Goal: Task Accomplishment & Management: Manage account settings

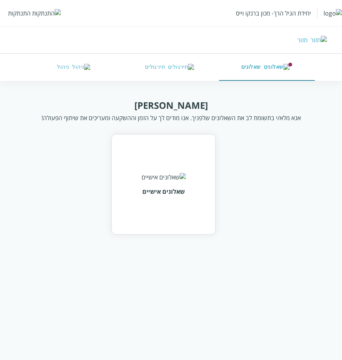
click at [17, 11] on div "התנתקות" at bounding box center [19, 13] width 23 height 8
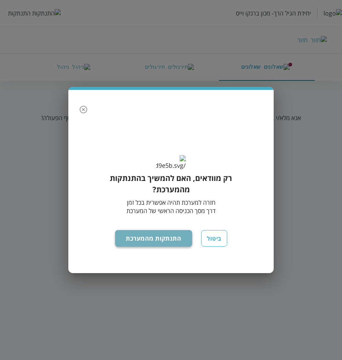
click at [150, 244] on button "התנתקות מהמערכת" at bounding box center [153, 238] width 77 height 17
drag, startPoint x: 158, startPoint y: 247, endPoint x: 150, endPoint y: 246, distance: 8.3
click at [157, 247] on button "התנתקות מהמערכת" at bounding box center [153, 238] width 77 height 17
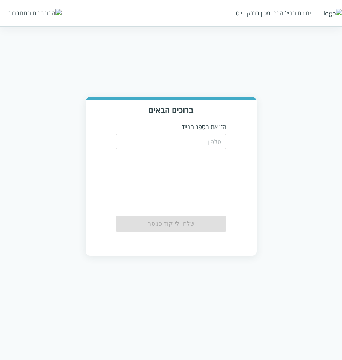
click at [160, 143] on input "tel" at bounding box center [171, 141] width 111 height 15
paste input "0548456789"
type input "0548456789"
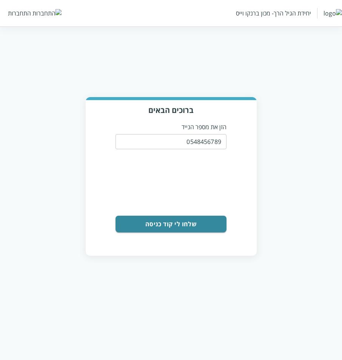
click at [178, 219] on button "שלחו לי קוד כניסה" at bounding box center [171, 224] width 111 height 17
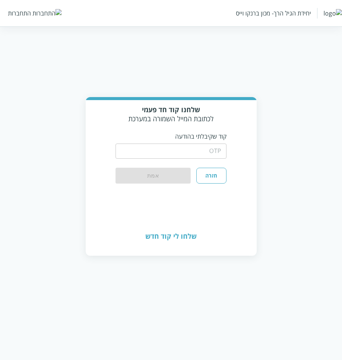
drag, startPoint x: 168, startPoint y: 151, endPoint x: 214, endPoint y: 130, distance: 50.3
click at [168, 151] on input "string" at bounding box center [171, 150] width 111 height 15
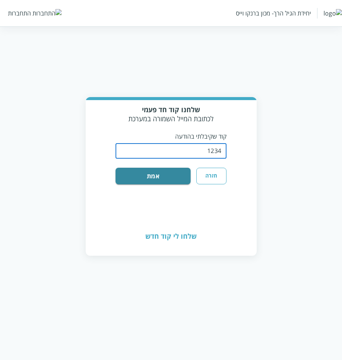
type input "1234"
click at [116, 168] on button "אמת" at bounding box center [153, 176] width 75 height 17
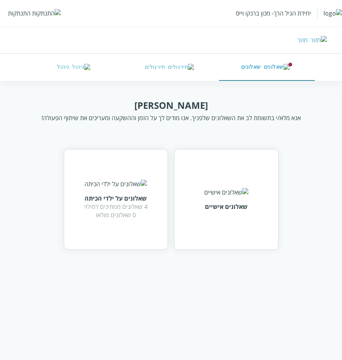
click at [15, 15] on div "התנתקות" at bounding box center [19, 13] width 23 height 8
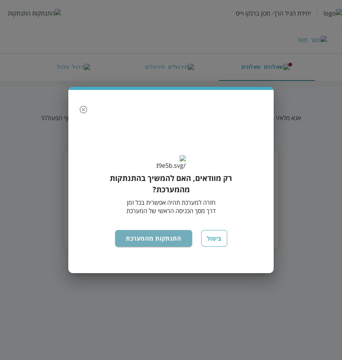
drag, startPoint x: 128, startPoint y: 250, endPoint x: 97, endPoint y: 261, distance: 33.0
click at [127, 247] on button "התנתקות מהמערכת" at bounding box center [153, 238] width 77 height 17
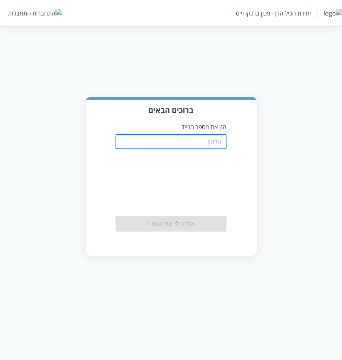
click at [214, 144] on input "tel" at bounding box center [171, 141] width 111 height 15
paste input "0546788098"
type input "0546788098"
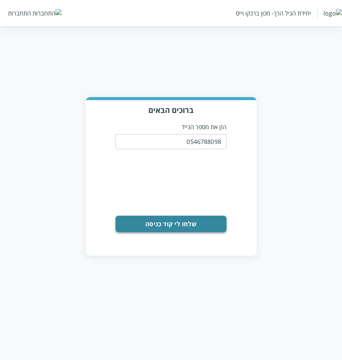
click at [154, 222] on button "שלחו לי קוד כניסה" at bounding box center [171, 224] width 111 height 17
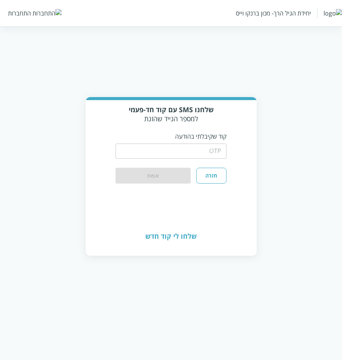
click at [194, 157] on input "string" at bounding box center [171, 150] width 111 height 15
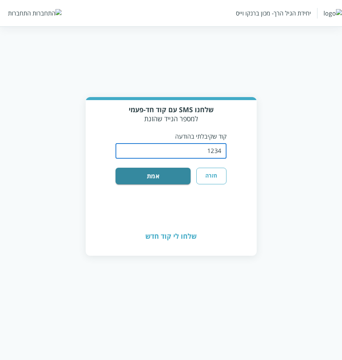
type input "1234"
click at [116, 168] on button "אמת" at bounding box center [153, 176] width 75 height 17
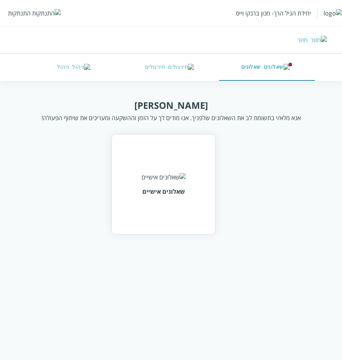
click at [56, 73] on button "ניהול" at bounding box center [76, 67] width 96 height 27
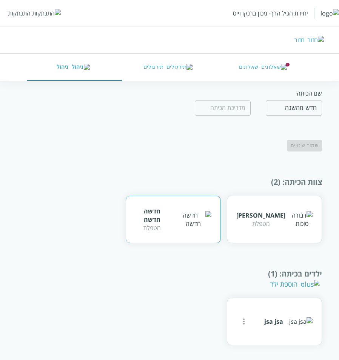
scroll to position [29, 0]
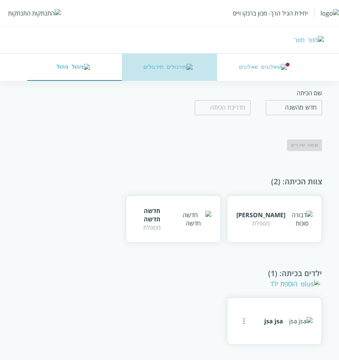
click at [143, 66] on button "תירגולים" at bounding box center [169, 67] width 95 height 27
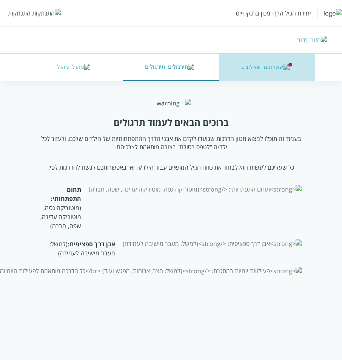
drag, startPoint x: 247, startPoint y: 69, endPoint x: 236, endPoint y: 74, distance: 11.7
click at [246, 69] on button "שאלונים" at bounding box center [267, 67] width 96 height 27
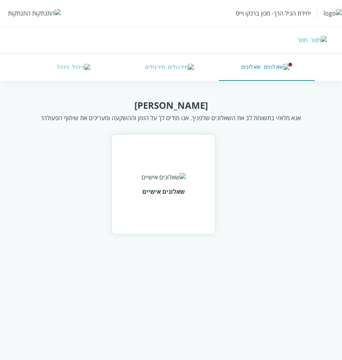
click at [81, 76] on button "ניהול" at bounding box center [76, 67] width 96 height 27
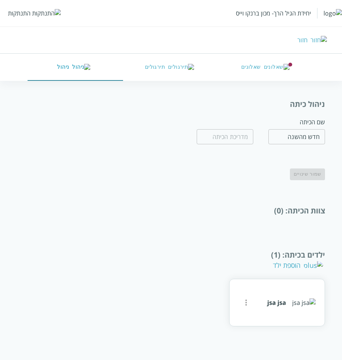
click at [176, 64] on img "button" at bounding box center [181, 67] width 26 height 7
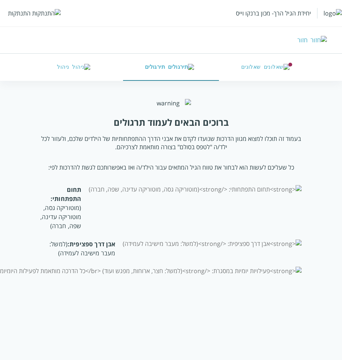
click at [70, 76] on button "ניהול" at bounding box center [76, 67] width 96 height 27
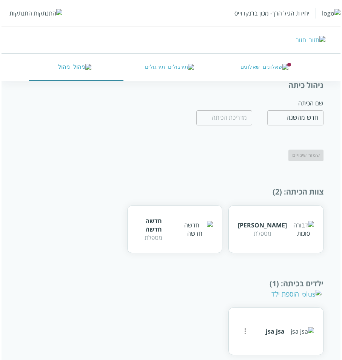
scroll to position [29, 0]
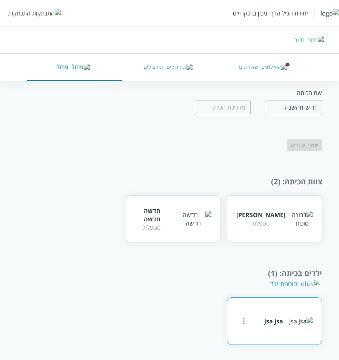
click at [242, 322] on icon "more" at bounding box center [243, 320] width 9 height 9
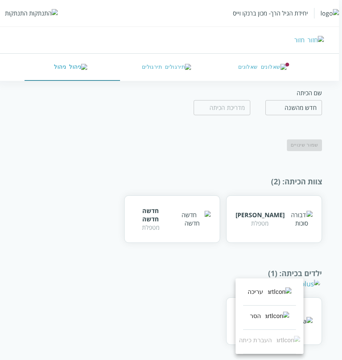
click at [265, 299] on li "עריכה" at bounding box center [269, 293] width 53 height 24
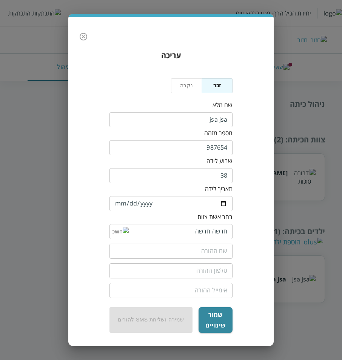
click at [117, 234] on div "​" at bounding box center [171, 231] width 123 height 15
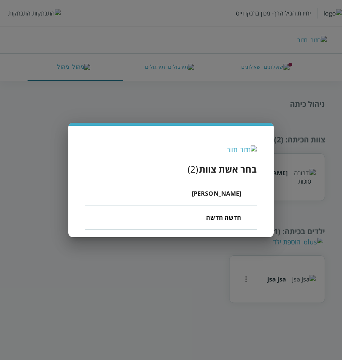
click at [206, 193] on li "[PERSON_NAME]" at bounding box center [170, 193] width 171 height 24
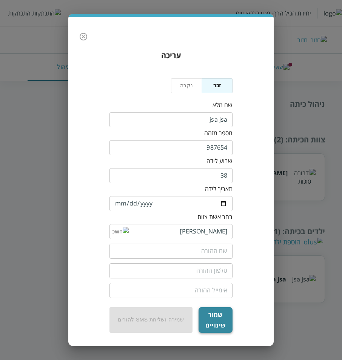
click at [221, 322] on button "שמור שינויים" at bounding box center [216, 320] width 34 height 26
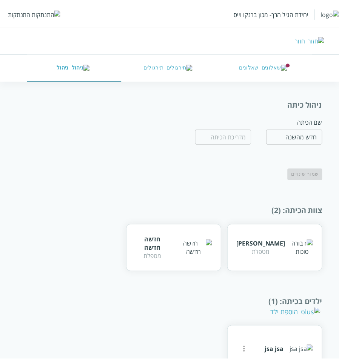
scroll to position [10, 0]
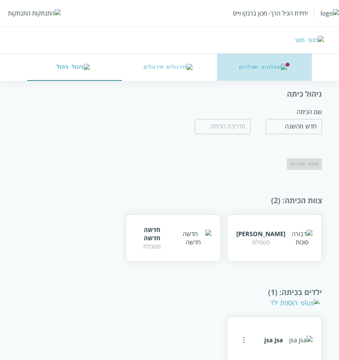
click at [261, 65] on button "שאלונים" at bounding box center [264, 67] width 95 height 27
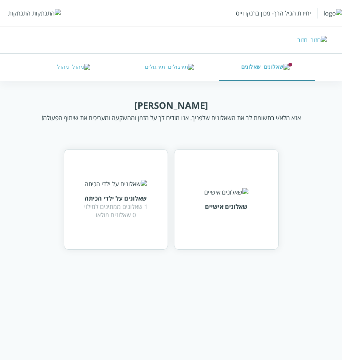
click at [54, 212] on div "שלום דבורה אנא מלא/י בתשומת לב את השאלונים שלפניך. אנו מודים לך על הזמן וההשקעה…" at bounding box center [171, 174] width 291 height 151
click at [105, 202] on div "שאלונים על ילדי הכיתה" at bounding box center [115, 198] width 63 height 8
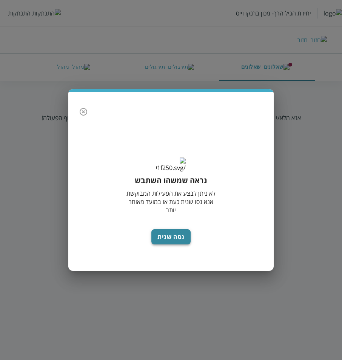
click at [166, 244] on button "נסה שנית" at bounding box center [170, 236] width 39 height 15
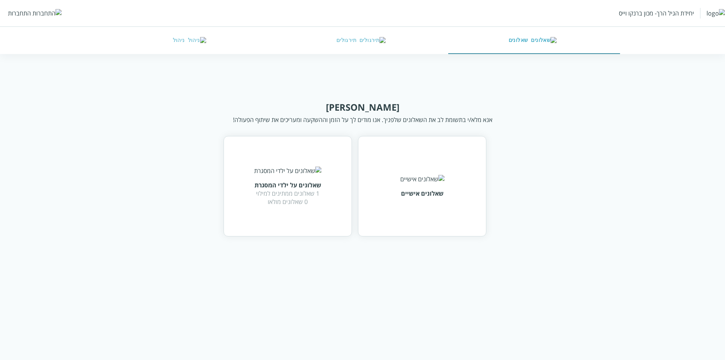
click at [7, 15] on div "יחידת הגיל הרך- מכון ברנקו וייס התחברות" at bounding box center [362, 13] width 725 height 26
click at [23, 15] on div "התחברות" at bounding box center [19, 13] width 23 height 8
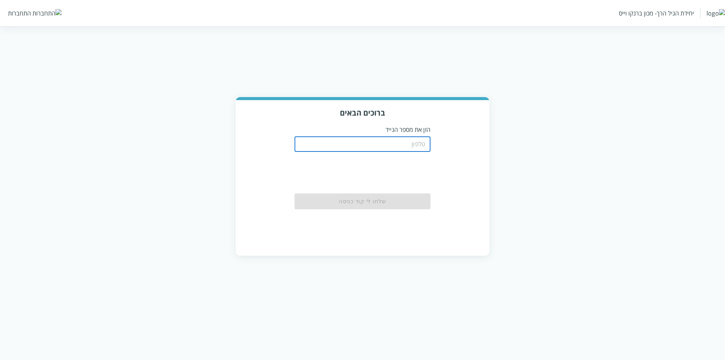
click at [392, 147] on input "tel" at bounding box center [363, 144] width 136 height 15
type input "0504122222"
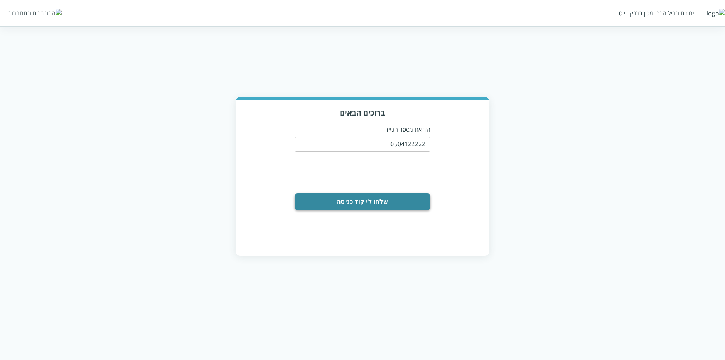
click at [393, 200] on button "שלחו לי קוד כניסה" at bounding box center [363, 201] width 136 height 17
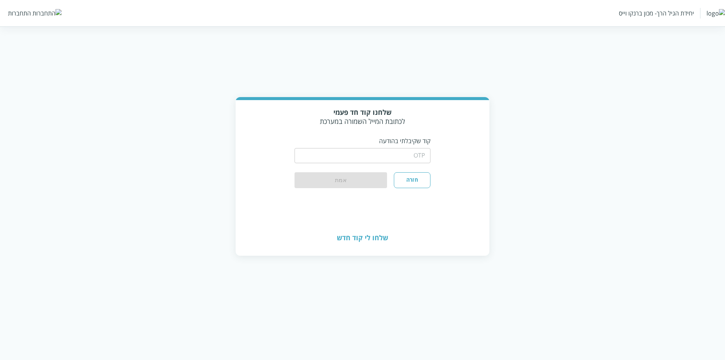
click at [395, 153] on input "string" at bounding box center [363, 155] width 136 height 15
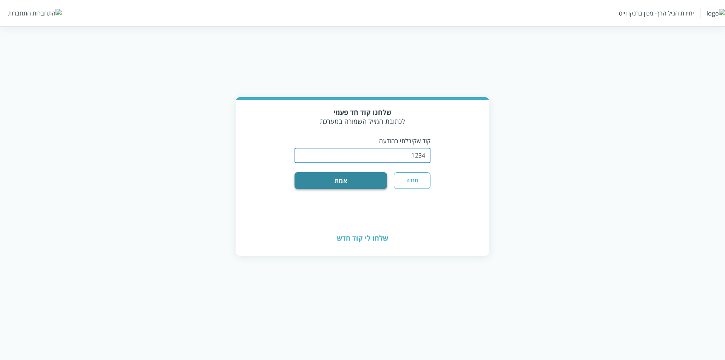
type input "1234"
click at [321, 183] on button "אמת" at bounding box center [341, 180] width 93 height 17
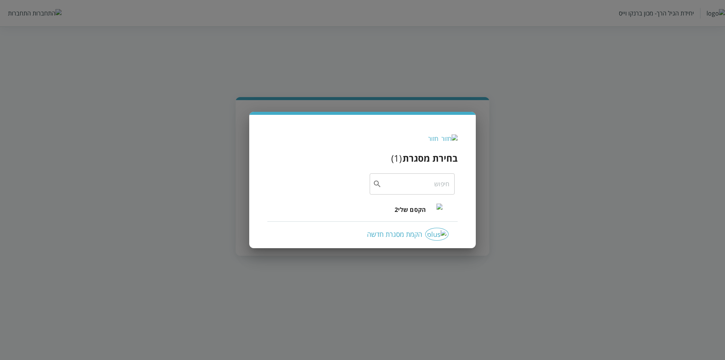
click at [406, 211] on span "הקסם שלי2" at bounding box center [410, 209] width 31 height 9
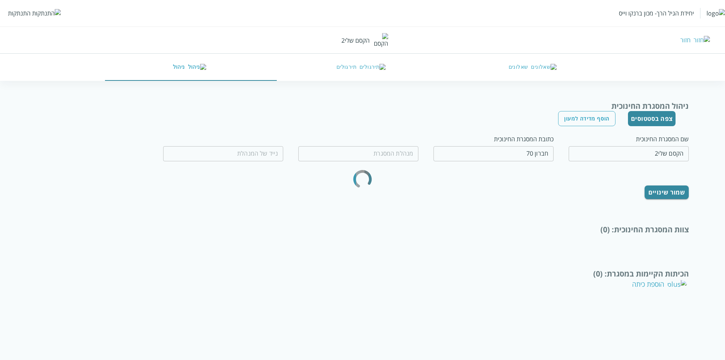
type input "רוחמה תפוחי"
type input "0599970077"
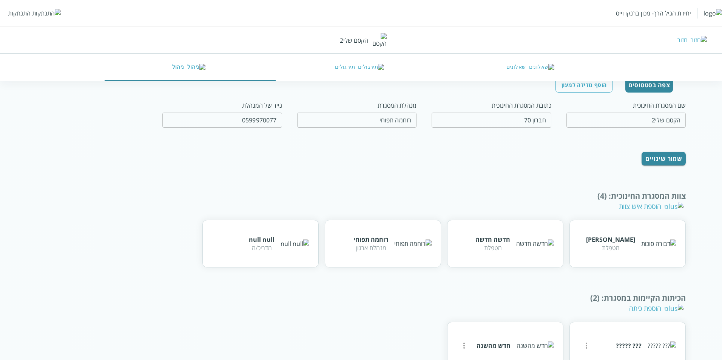
scroll to position [20, 0]
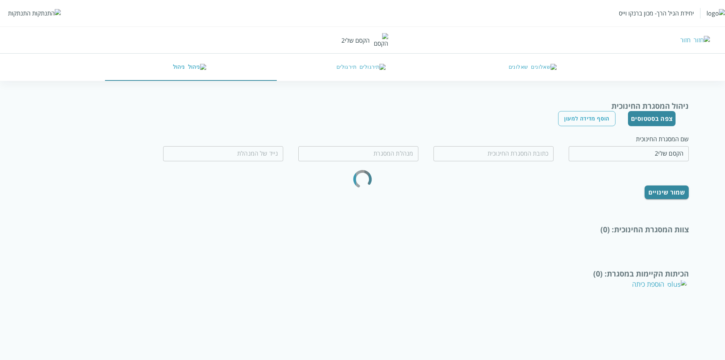
type input "חברון 70"
type input "רוחמה תפוחי"
type input "0599970077"
